Goal: Download file/media

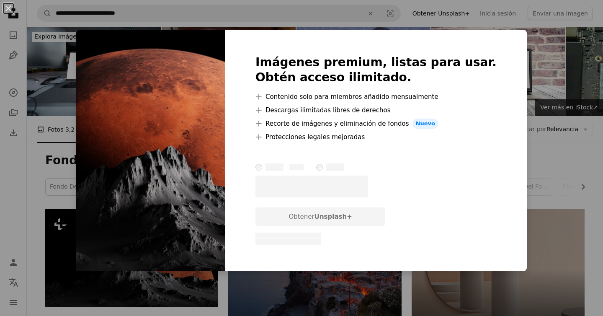
scroll to position [143, 0]
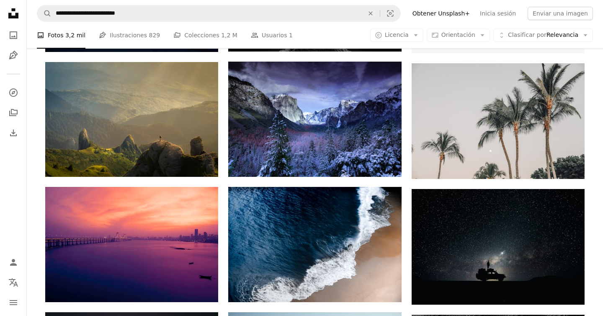
scroll to position [384, 0]
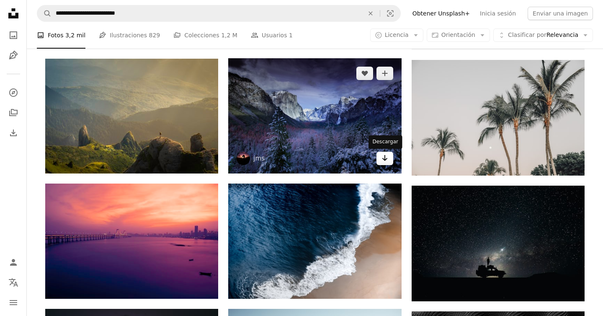
click at [390, 157] on link "Arrow pointing down" at bounding box center [385, 158] width 17 height 13
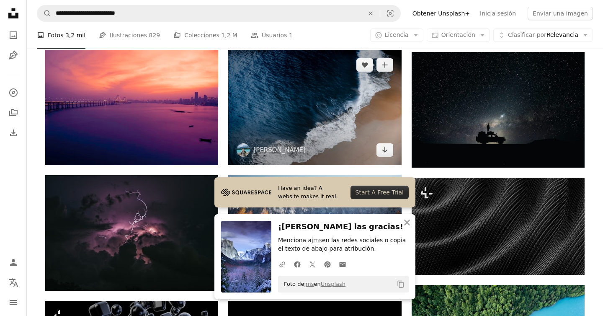
scroll to position [528, 0]
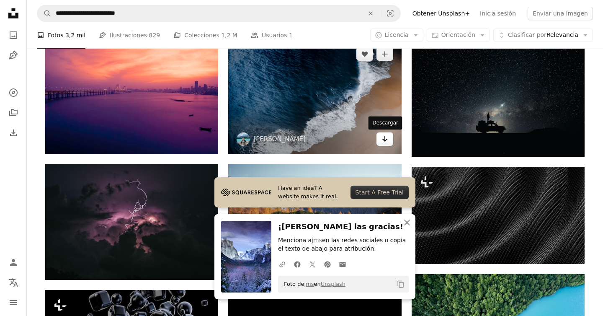
click at [387, 139] on icon "Arrow pointing down" at bounding box center [385, 139] width 7 height 10
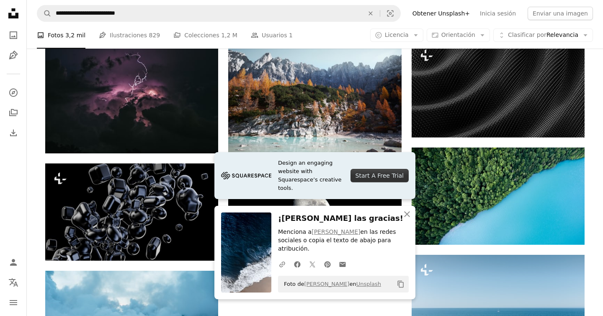
scroll to position [655, 0]
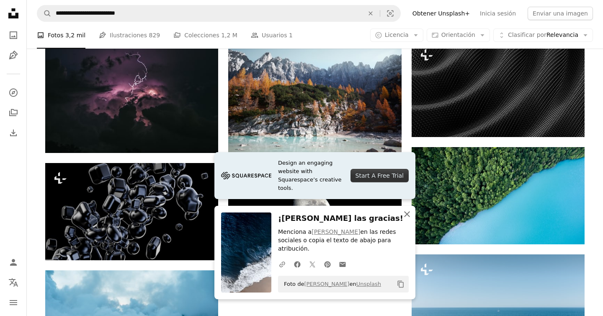
click at [409, 219] on icon "An X shape" at bounding box center [407, 214] width 10 height 10
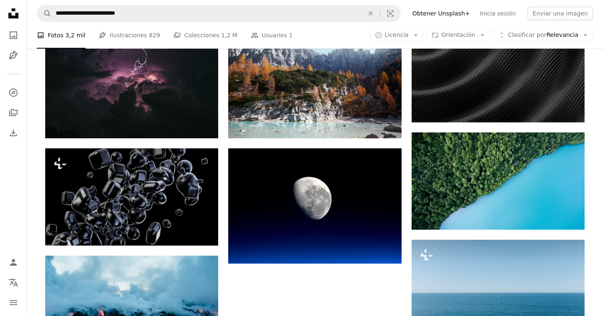
scroll to position [670, 0]
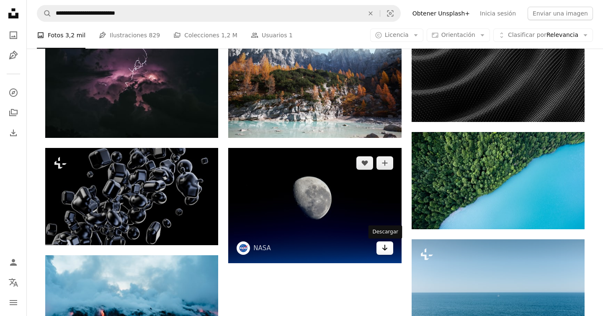
click at [382, 245] on icon "Arrow pointing down" at bounding box center [385, 248] width 7 height 10
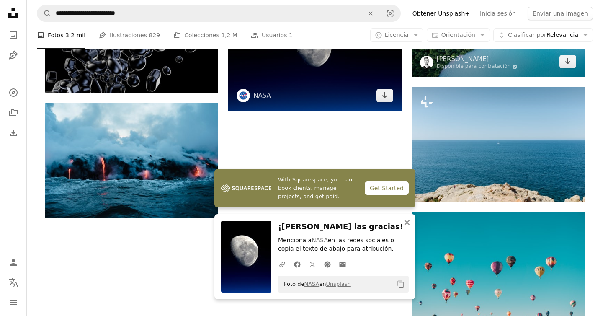
scroll to position [829, 0]
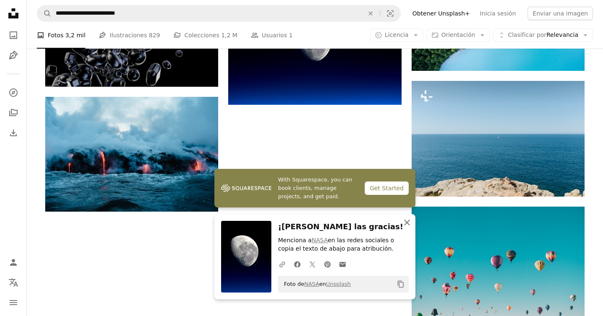
click at [408, 224] on icon "button" at bounding box center [407, 223] width 6 height 6
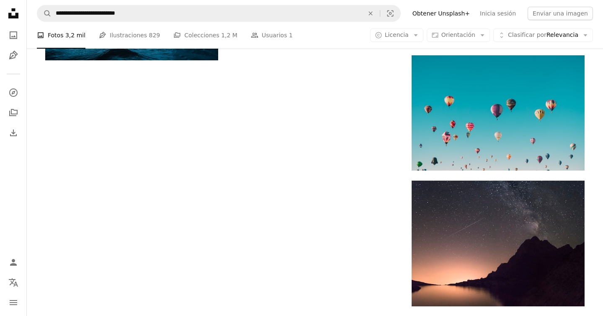
scroll to position [979, 0]
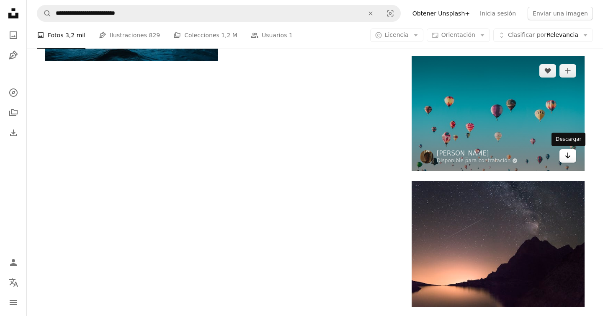
click at [564, 157] on link "Arrow pointing down" at bounding box center [568, 155] width 17 height 13
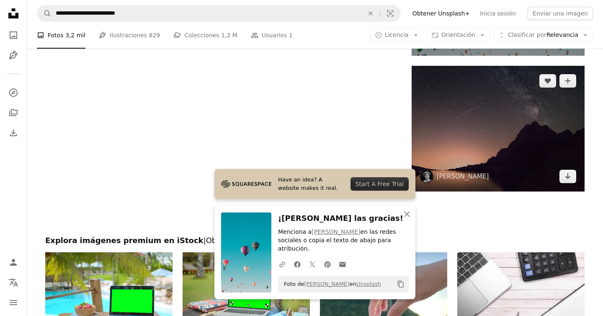
scroll to position [1098, 0]
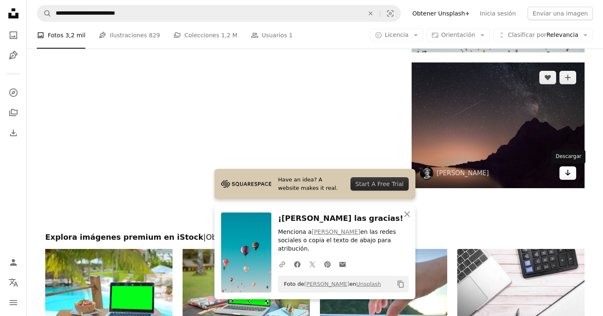
click at [566, 176] on icon "Arrow pointing down" at bounding box center [568, 173] width 7 height 10
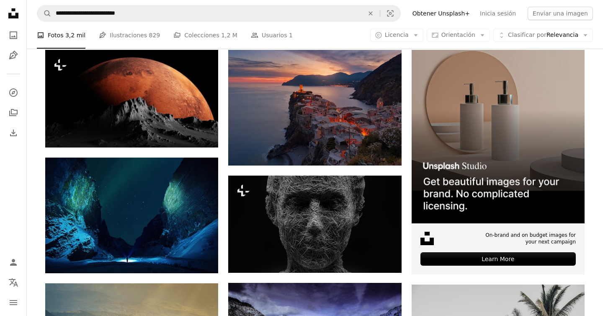
scroll to position [157, 0]
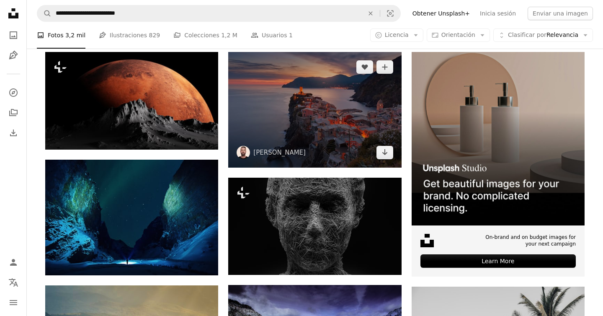
click at [385, 160] on img at bounding box center [314, 109] width 173 height 115
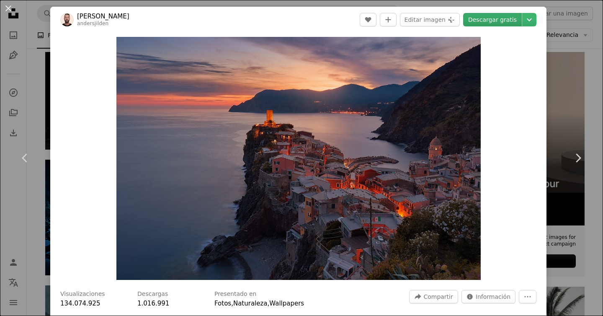
click at [490, 21] on link "Descargar gratis" at bounding box center [492, 19] width 59 height 13
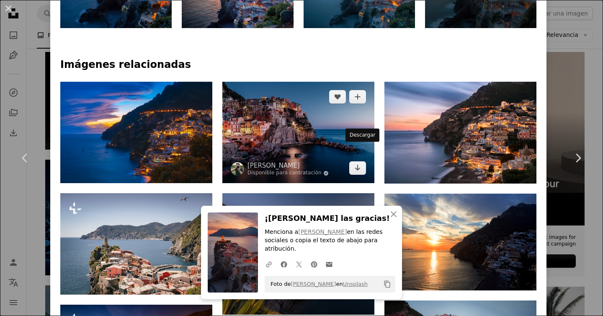
scroll to position [541, 0]
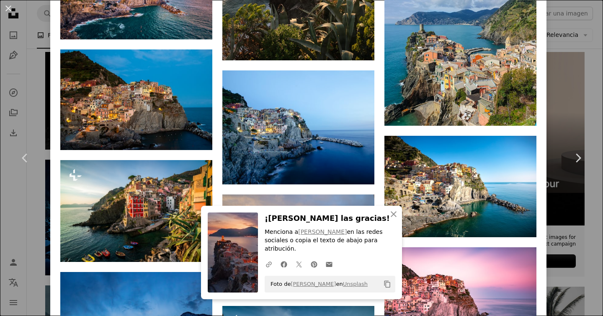
scroll to position [1546, 0]
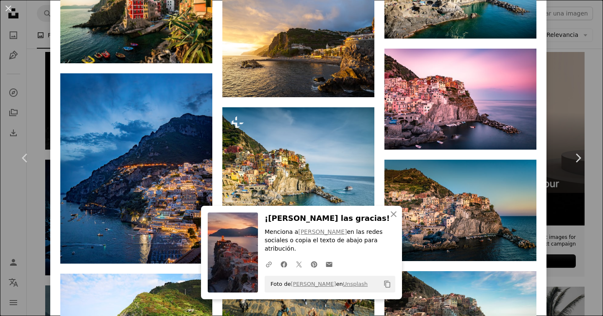
click at [561, 54] on div "An X shape Chevron left Chevron right An X shape Cerrar ¡[PERSON_NAME] las grac…" at bounding box center [301, 158] width 603 height 316
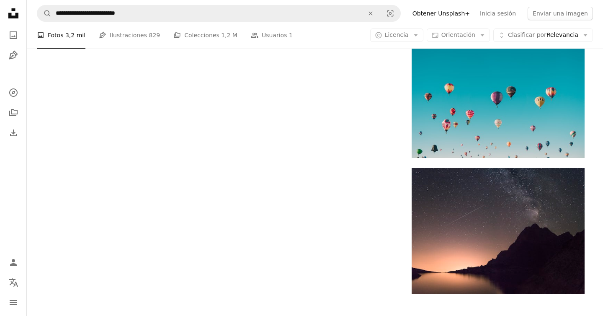
scroll to position [1059, 0]
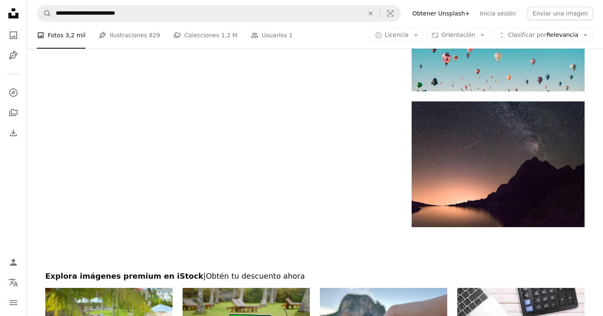
click at [458, 46] on div "A photo Fotos 3,2 mil Pen Tool Ilustraciones 829 A stack of folders Colecciones…" at bounding box center [315, 35] width 556 height 27
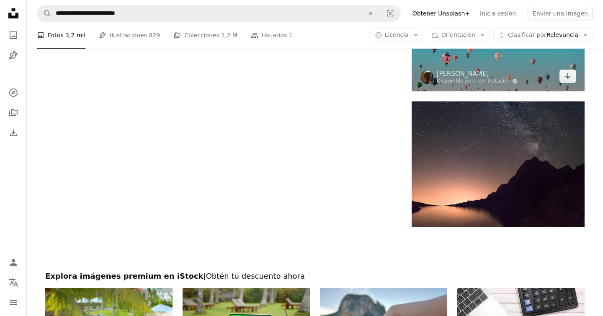
click at [458, 63] on img at bounding box center [498, 33] width 173 height 115
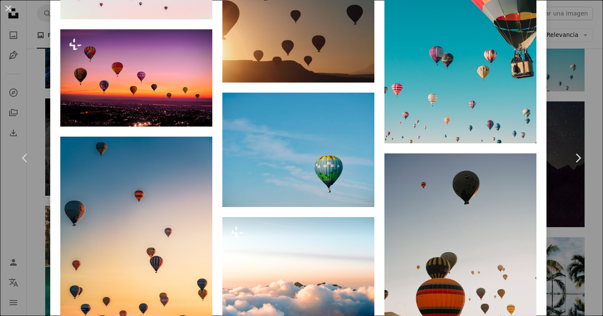
scroll to position [944, 0]
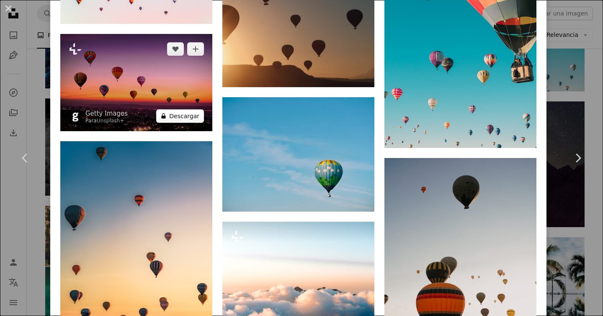
click at [191, 115] on button "A lock Descargar" at bounding box center [180, 115] width 48 height 13
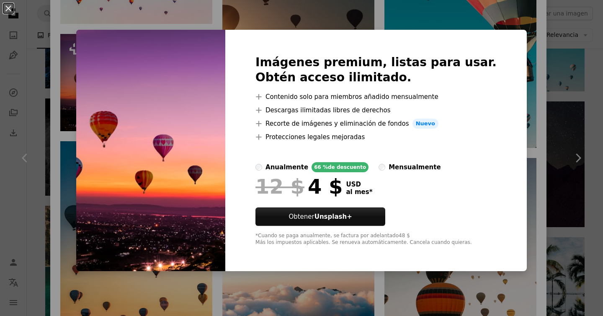
click at [516, 99] on div "An X shape Imágenes premium, listas para usar. Obtén acceso ilimitado. A plus s…" at bounding box center [301, 158] width 603 height 316
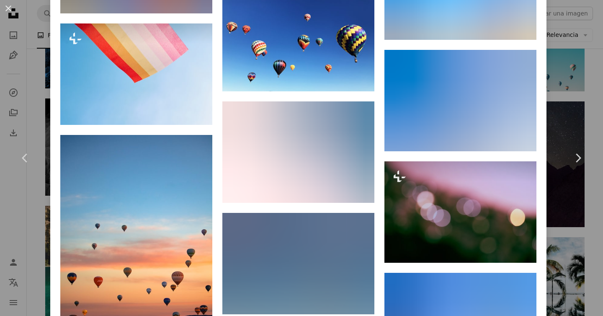
scroll to position [1510, 0]
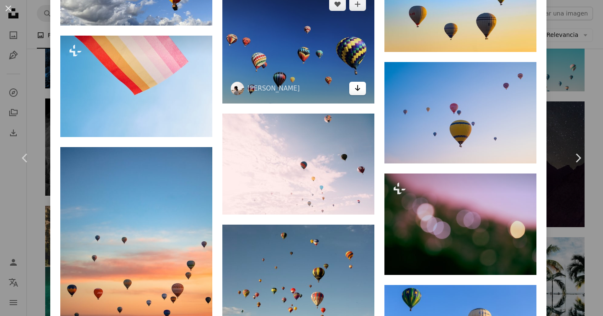
click at [359, 93] on icon "Arrow pointing down" at bounding box center [357, 88] width 7 height 10
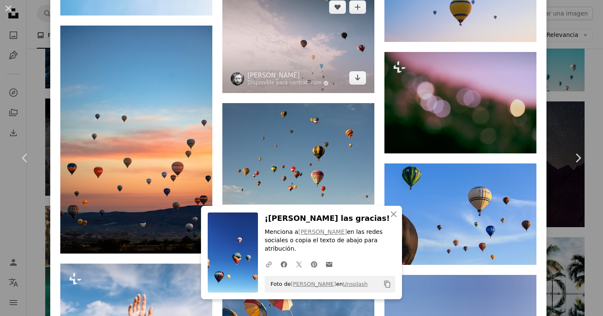
scroll to position [1675, 0]
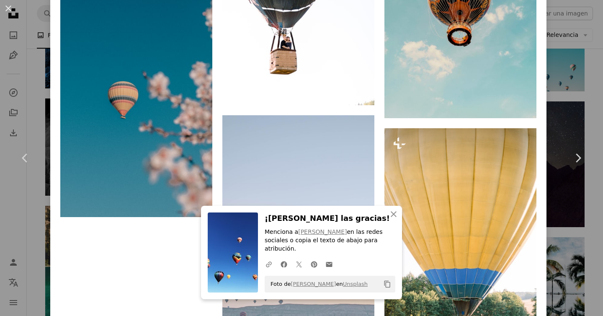
scroll to position [3282, 0]
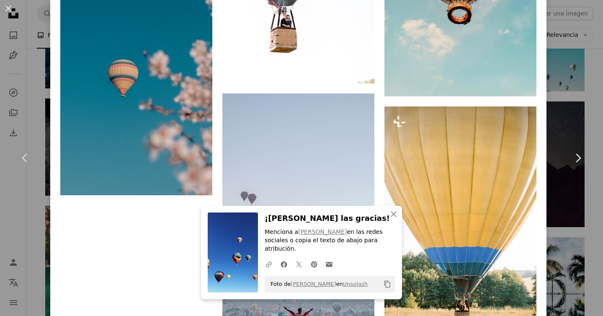
click at [576, 96] on div "An X shape Chevron left Chevron right An X shape Cerrar ¡[PERSON_NAME] las grac…" at bounding box center [301, 158] width 603 height 316
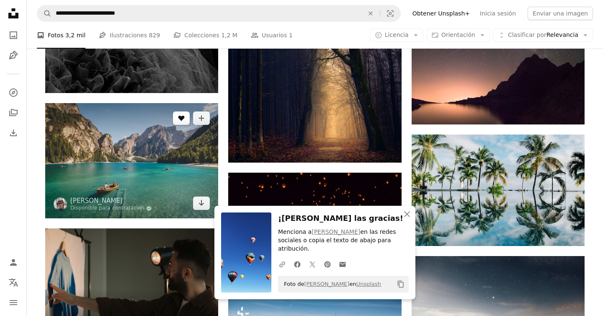
scroll to position [1168, 0]
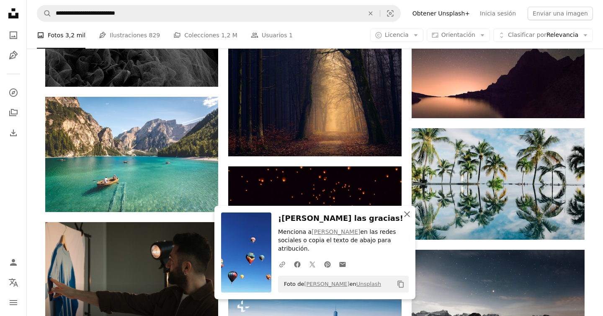
click at [407, 214] on icon "button" at bounding box center [407, 214] width 6 height 6
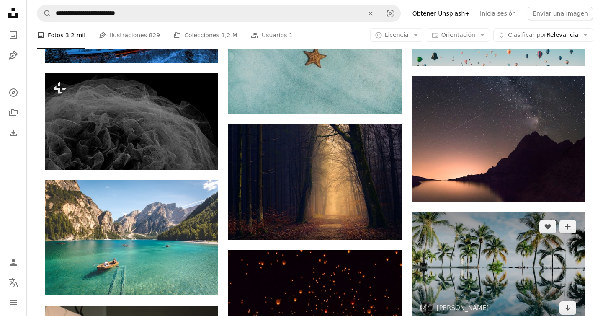
scroll to position [1085, 0]
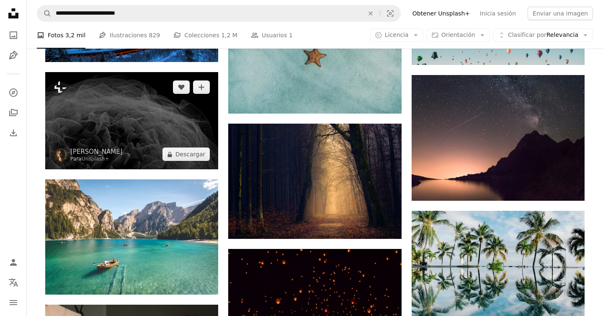
click at [209, 105] on img at bounding box center [131, 120] width 173 height 97
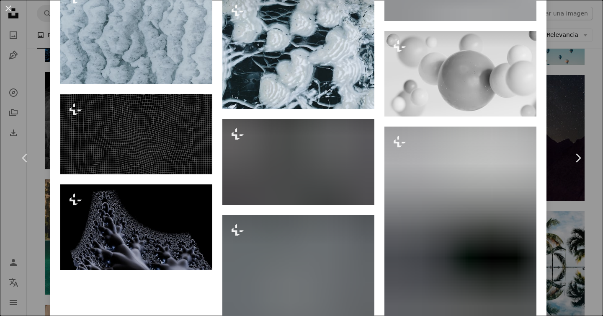
scroll to position [3837, 0]
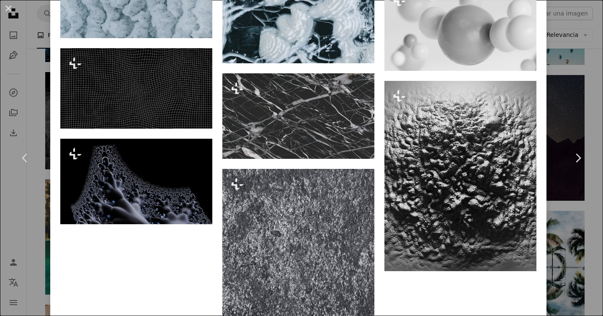
click at [555, 105] on div "An X shape Chevron left Chevron right [PERSON_NAME] Para Unsplash+ A heart A pl…" at bounding box center [301, 158] width 603 height 316
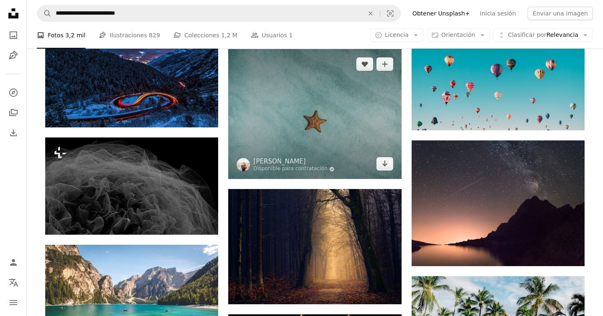
scroll to position [1022, 0]
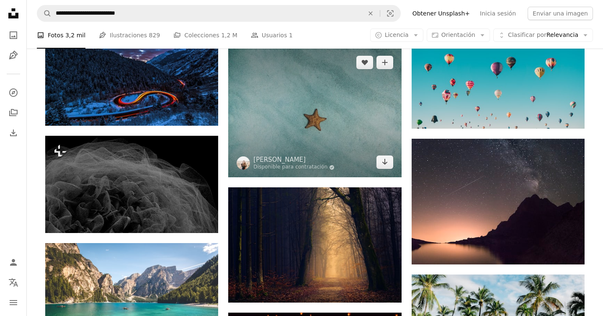
click at [366, 152] on img at bounding box center [314, 112] width 173 height 130
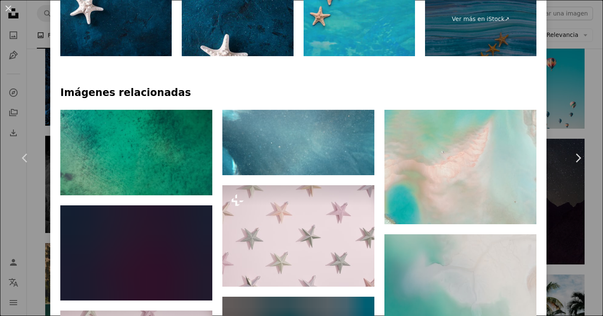
scroll to position [546, 0]
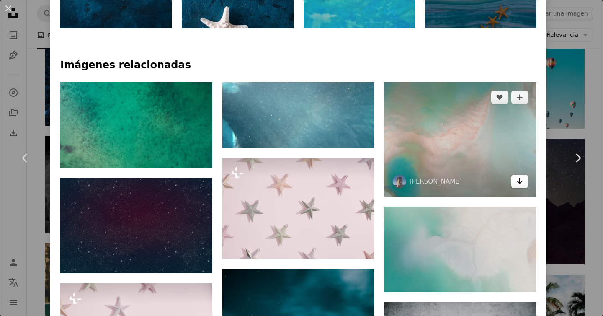
click at [523, 176] on icon "Arrow pointing down" at bounding box center [520, 181] width 7 height 10
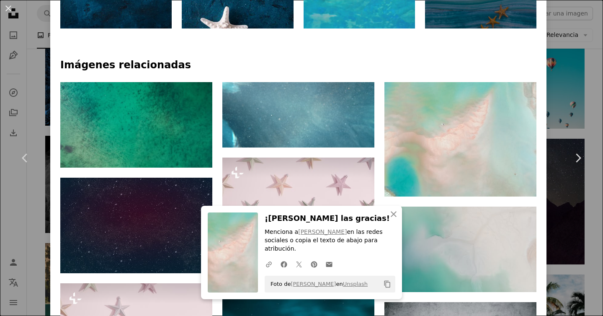
click at [396, 217] on icon "button" at bounding box center [394, 214] width 6 height 6
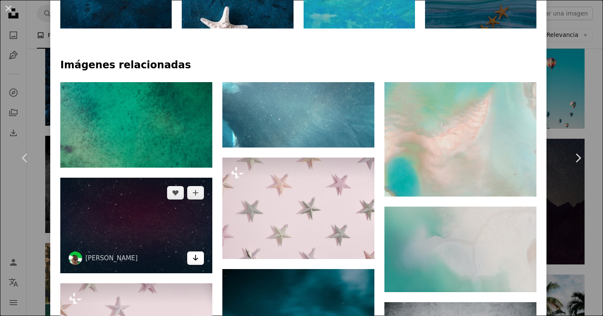
click at [203, 251] on link "Arrow pointing down" at bounding box center [195, 257] width 17 height 13
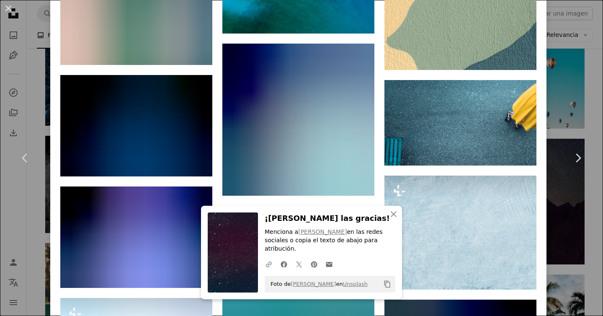
scroll to position [1439, 0]
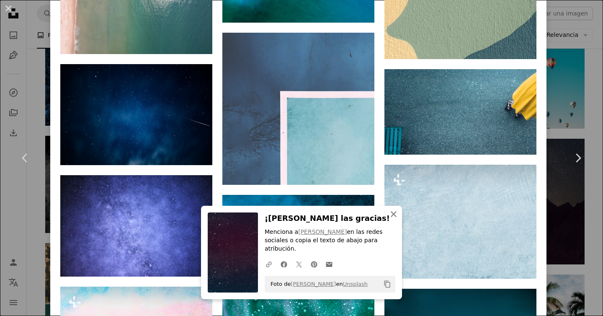
click at [392, 217] on icon "button" at bounding box center [394, 214] width 6 height 6
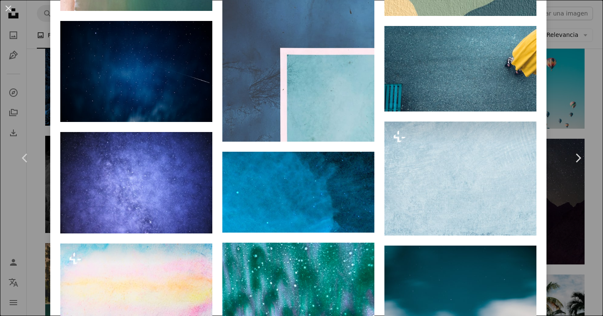
scroll to position [1482, 0]
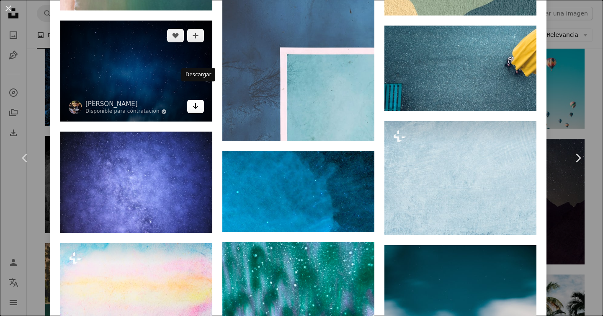
click at [203, 100] on link "Arrow pointing down" at bounding box center [195, 106] width 17 height 13
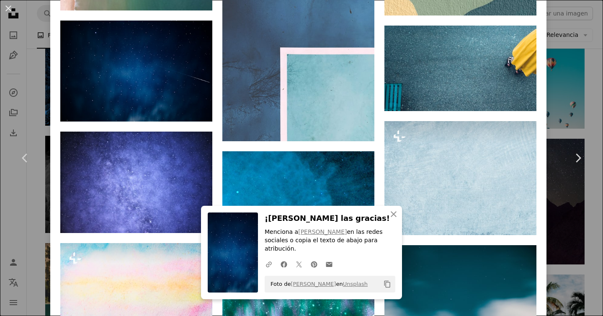
click at [390, 219] on icon "An X shape" at bounding box center [394, 214] width 10 height 10
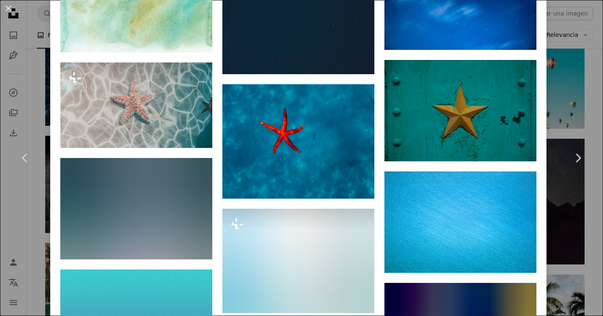
scroll to position [2113, 0]
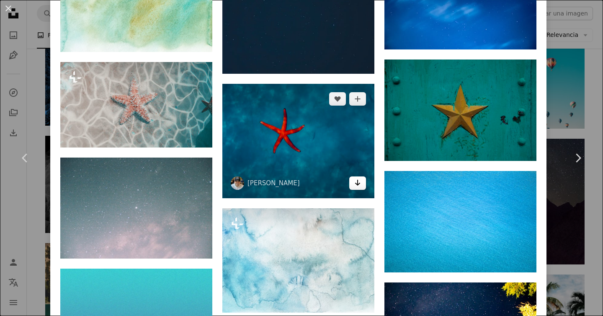
click at [361, 179] on icon "Arrow pointing down" at bounding box center [357, 183] width 7 height 10
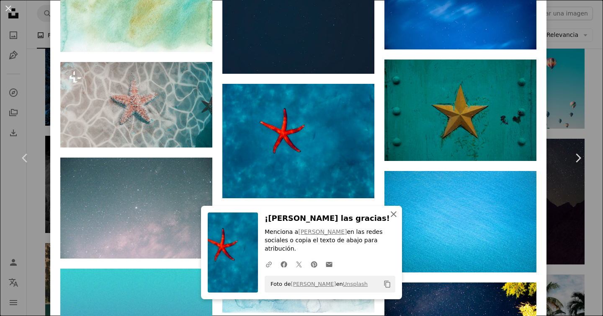
click at [393, 219] on icon "An X shape" at bounding box center [394, 214] width 10 height 10
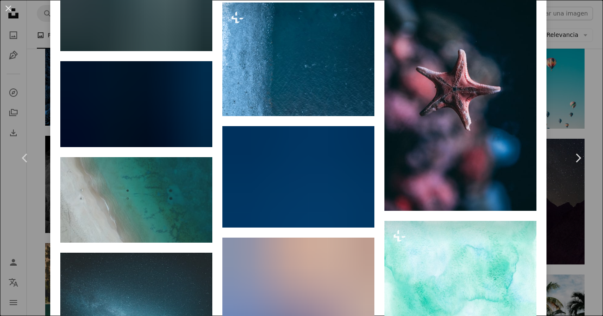
scroll to position [3930, 0]
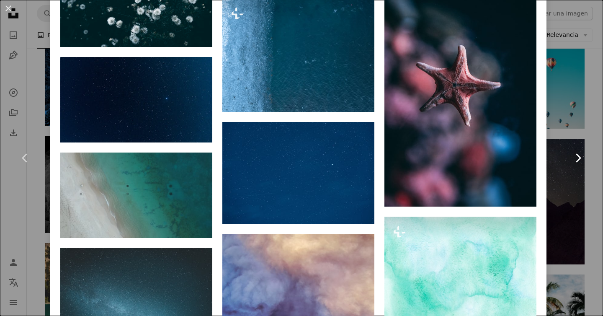
click at [559, 153] on link "Chevron right" at bounding box center [578, 158] width 50 height 80
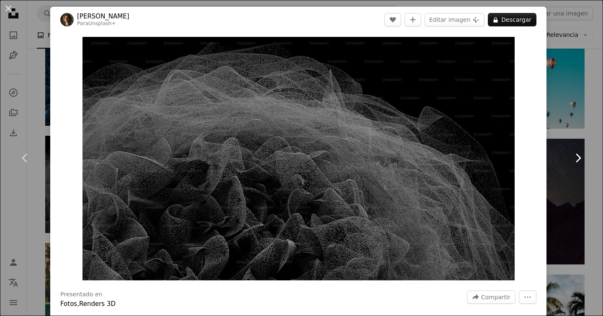
click at [573, 130] on link "Chevron right" at bounding box center [578, 158] width 50 height 80
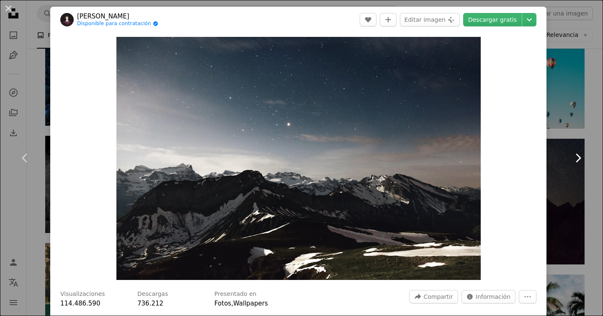
click at [573, 133] on link "Chevron right" at bounding box center [578, 158] width 50 height 80
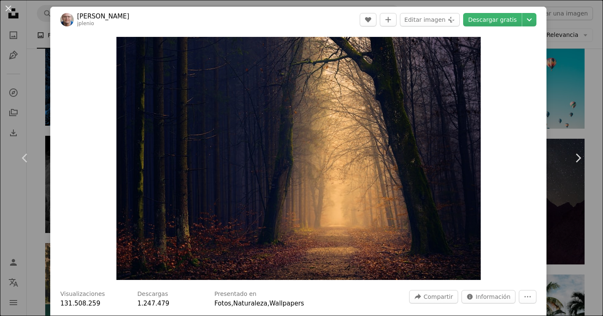
click at [573, 54] on div "An X shape Chevron left Chevron right [PERSON_NAME] jplenio A heart A plus sign…" at bounding box center [301, 158] width 603 height 316
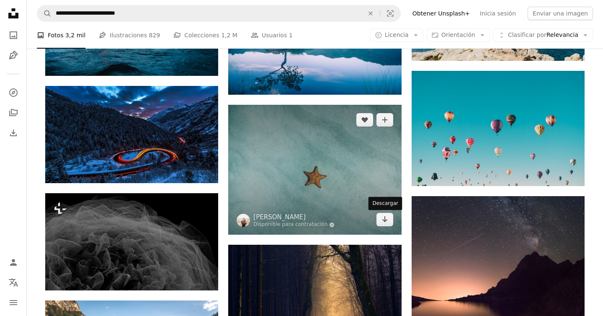
scroll to position [859, 0]
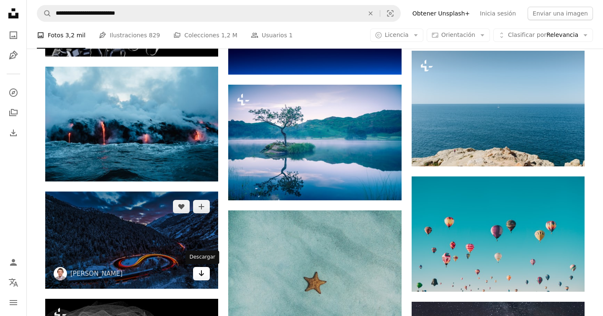
click at [204, 277] on icon "Arrow pointing down" at bounding box center [201, 273] width 7 height 10
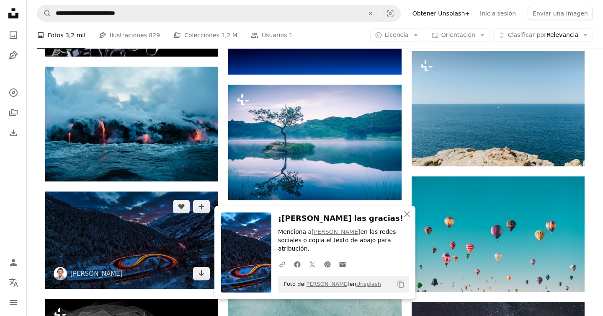
click at [180, 241] on img at bounding box center [131, 239] width 173 height 97
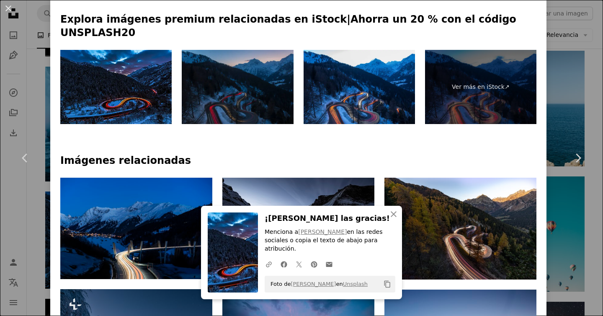
scroll to position [452, 0]
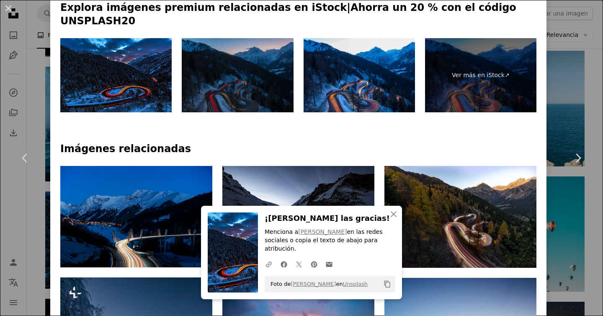
click at [556, 81] on div "An X shape Chevron left Chevron right An X shape Cerrar ¡[PERSON_NAME] las grac…" at bounding box center [301, 158] width 603 height 316
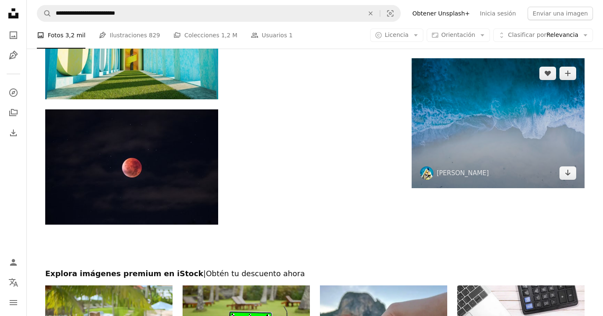
scroll to position [1846, 0]
